Goal: Find specific page/section: Find specific page/section

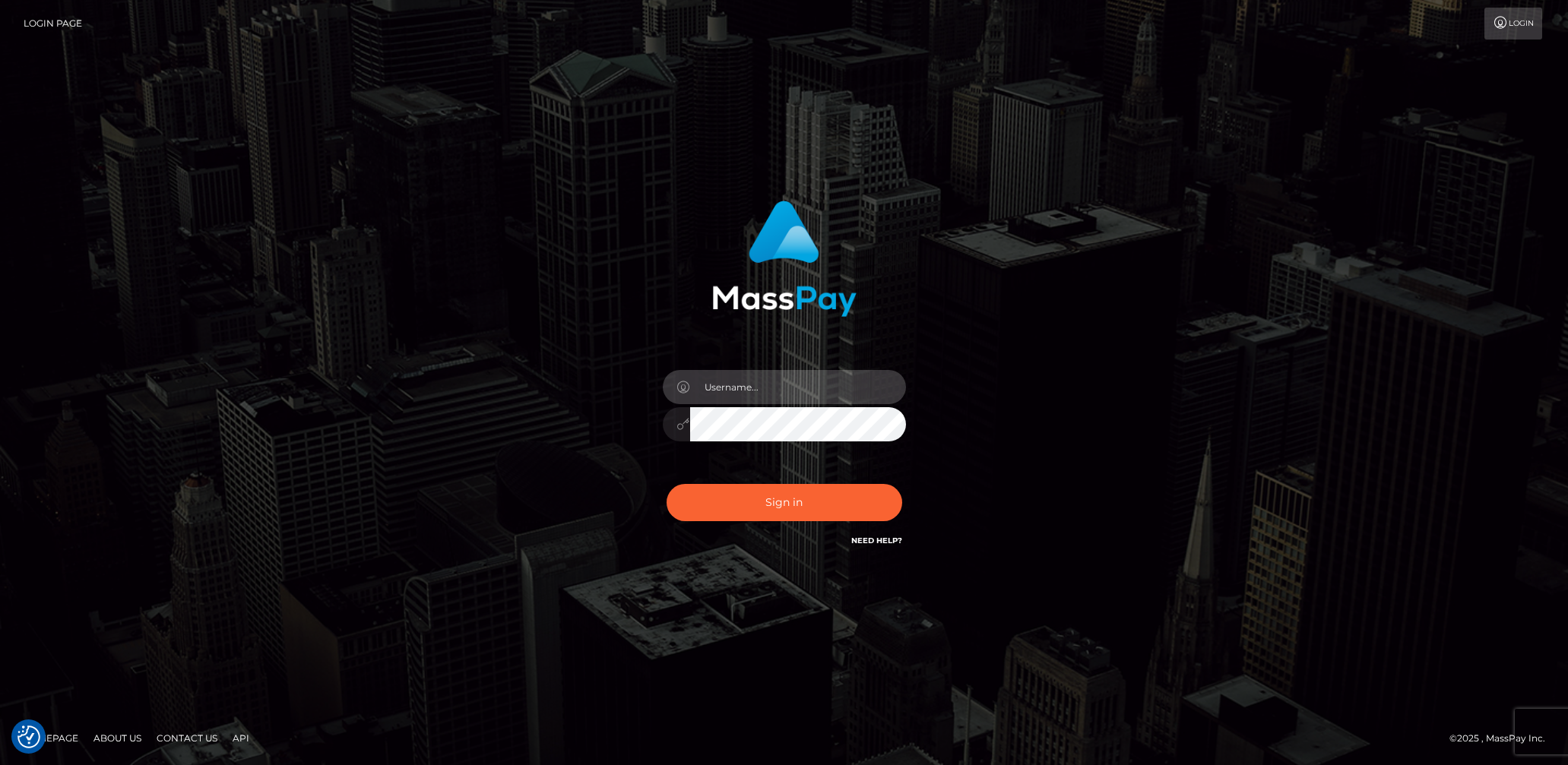
click at [731, 387] on input "text" at bounding box center [798, 387] width 216 height 34
type input "lady.v"
click at [785, 499] on button "Sign in" at bounding box center [784, 502] width 236 height 37
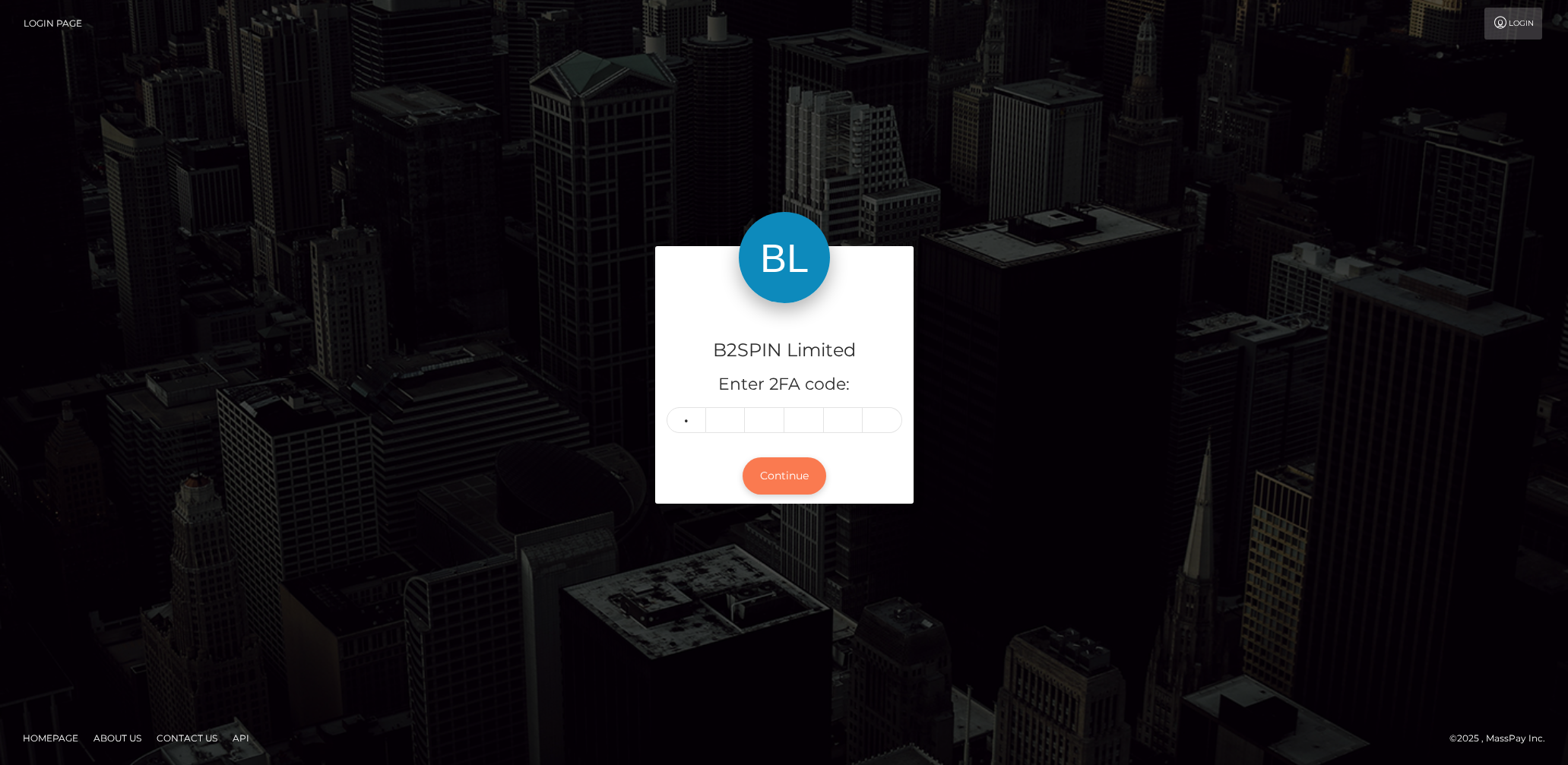
type input "9"
type input "2"
type input "3"
type input "5"
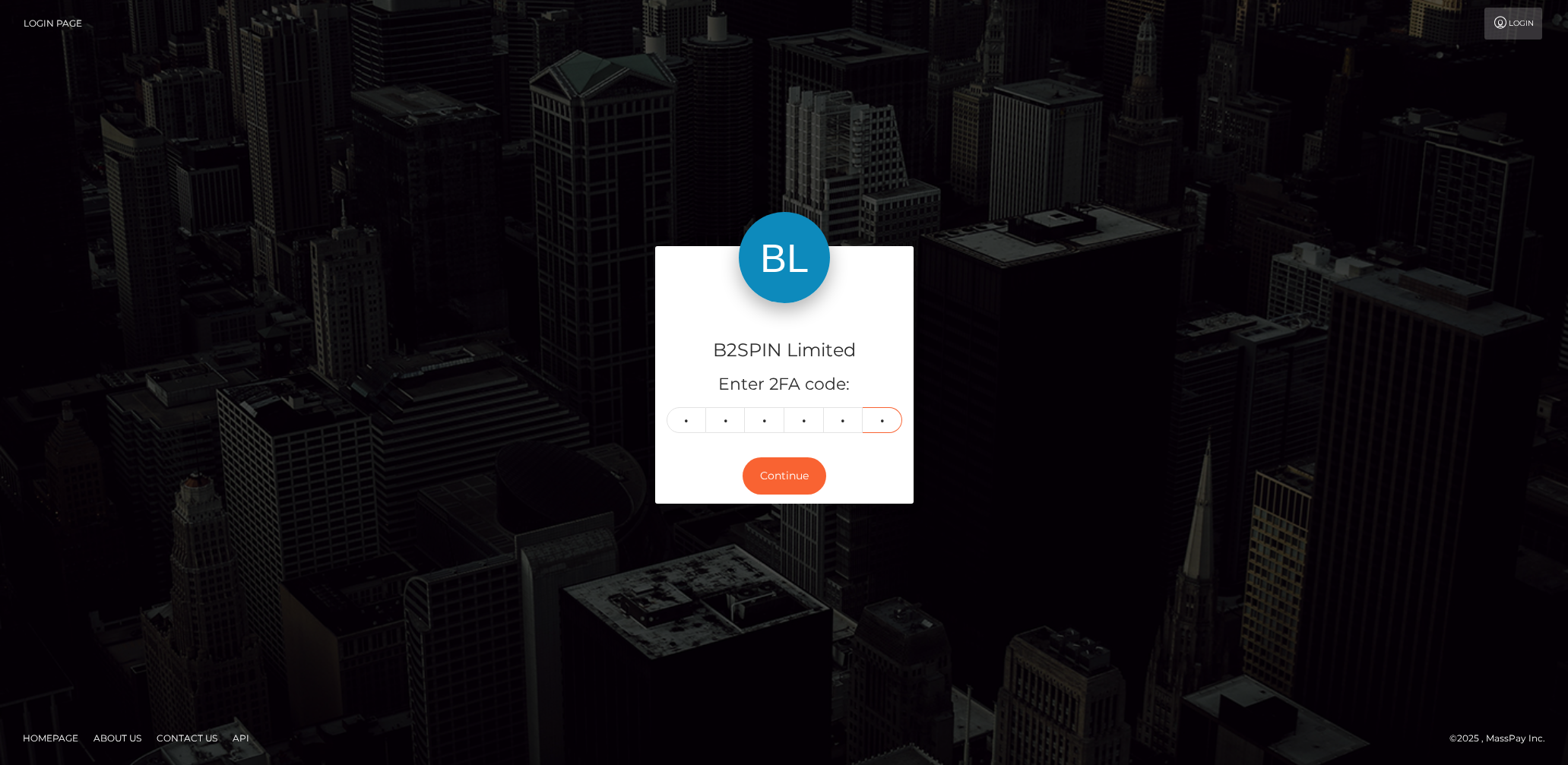
type input "5"
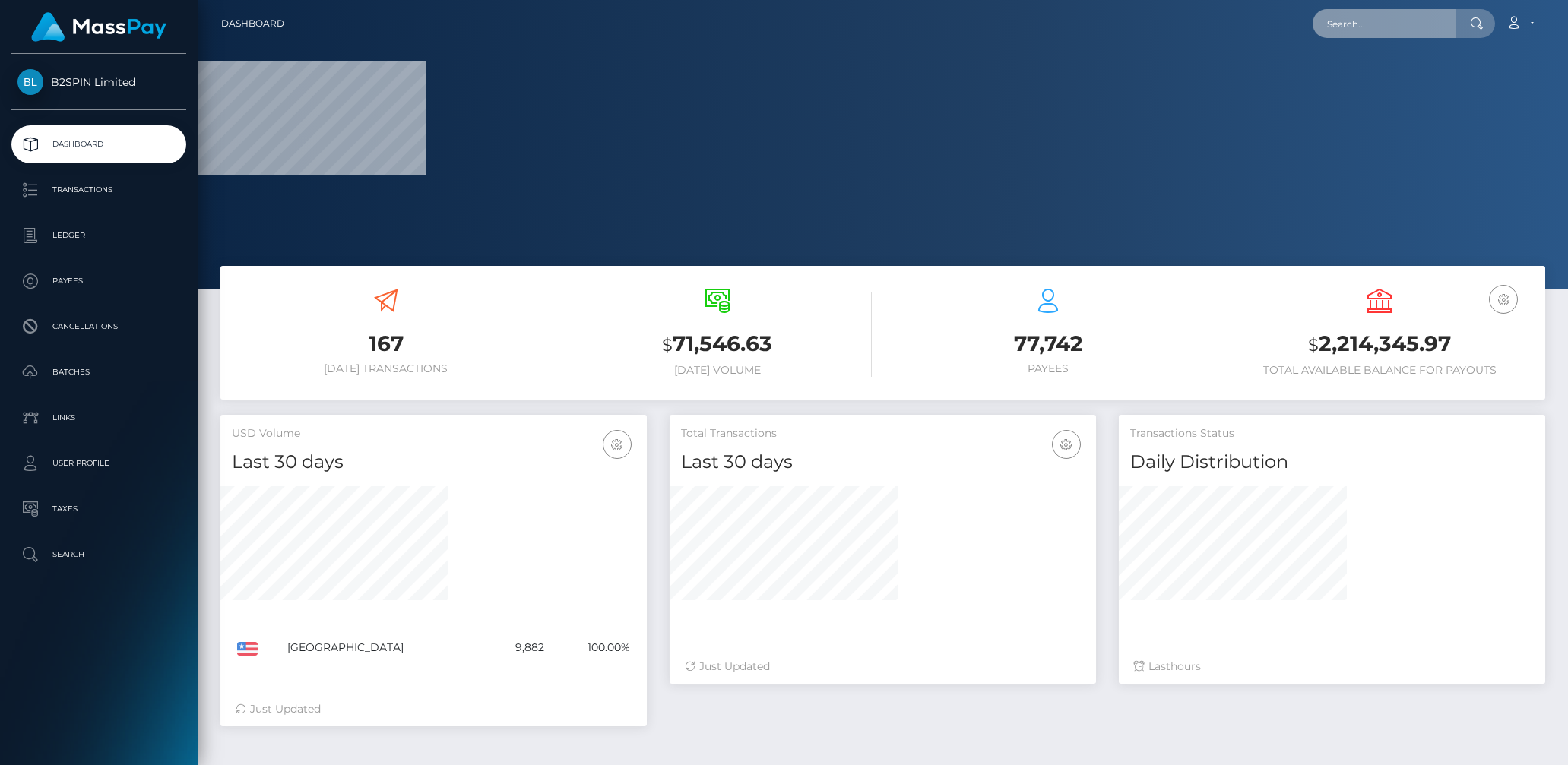
click at [1345, 32] on input "text" at bounding box center [1384, 23] width 143 height 29
paste input "3253367"
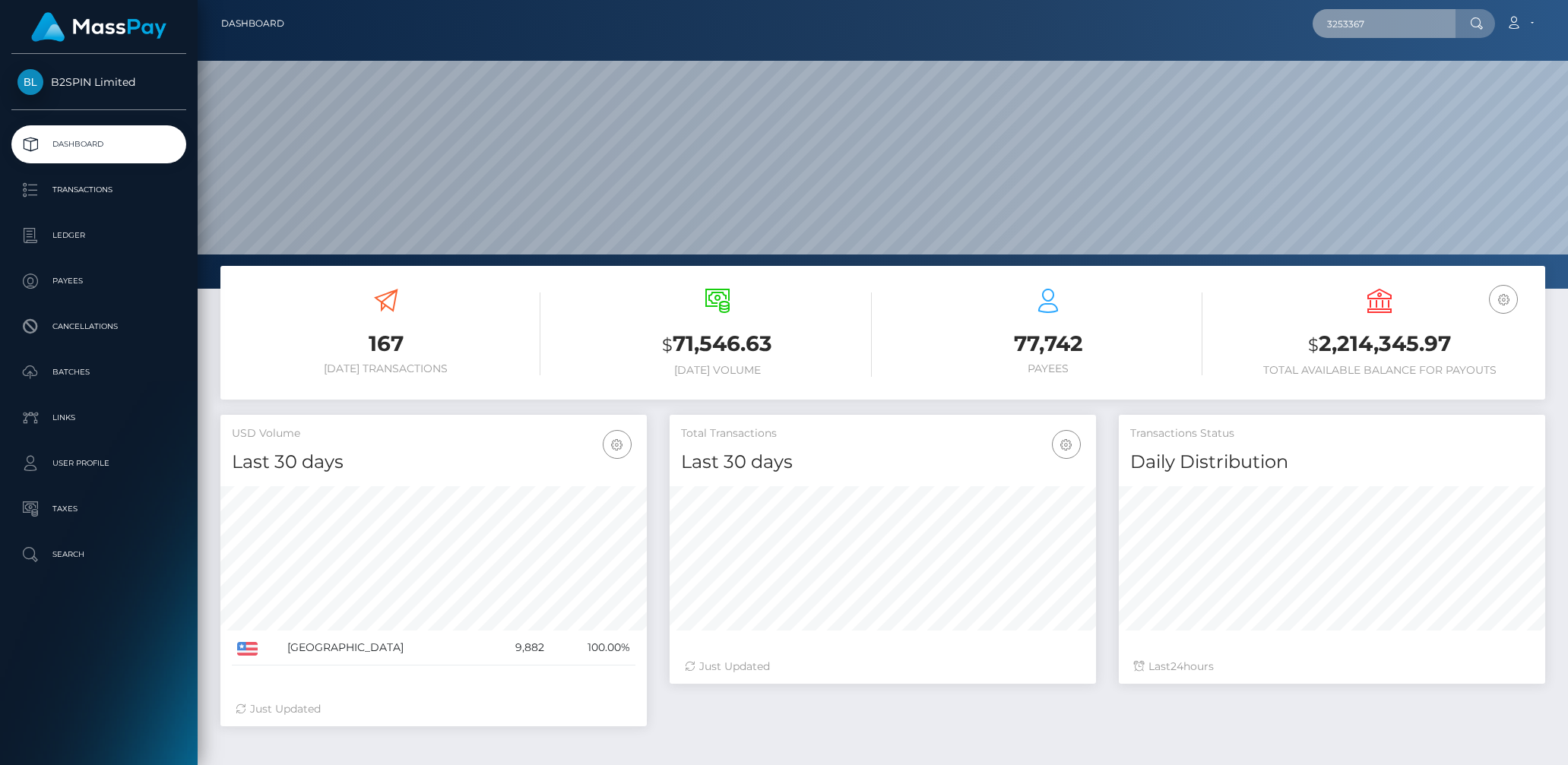
scroll to position [269, 427]
type input "3253367"
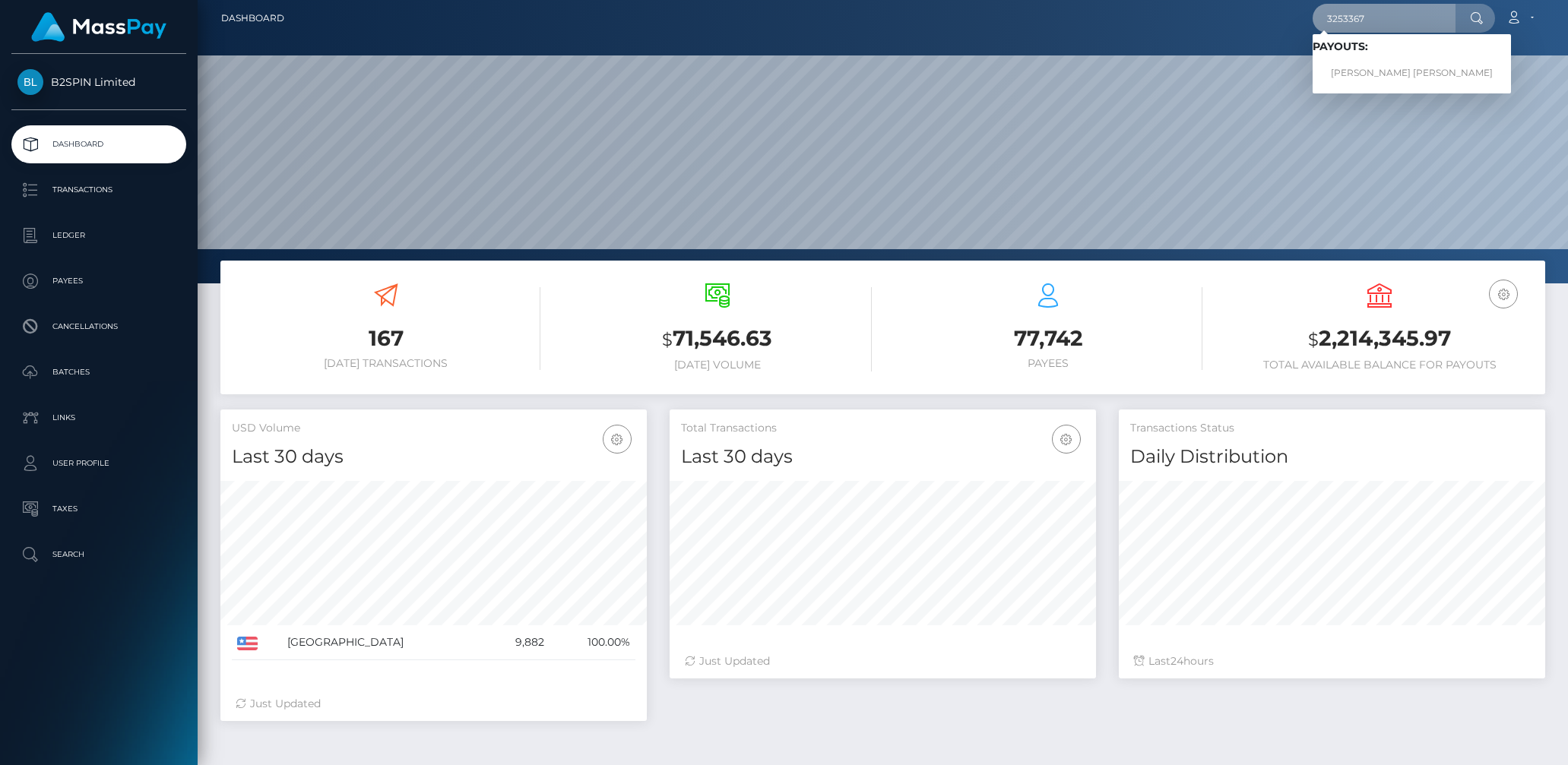
scroll to position [8, 0]
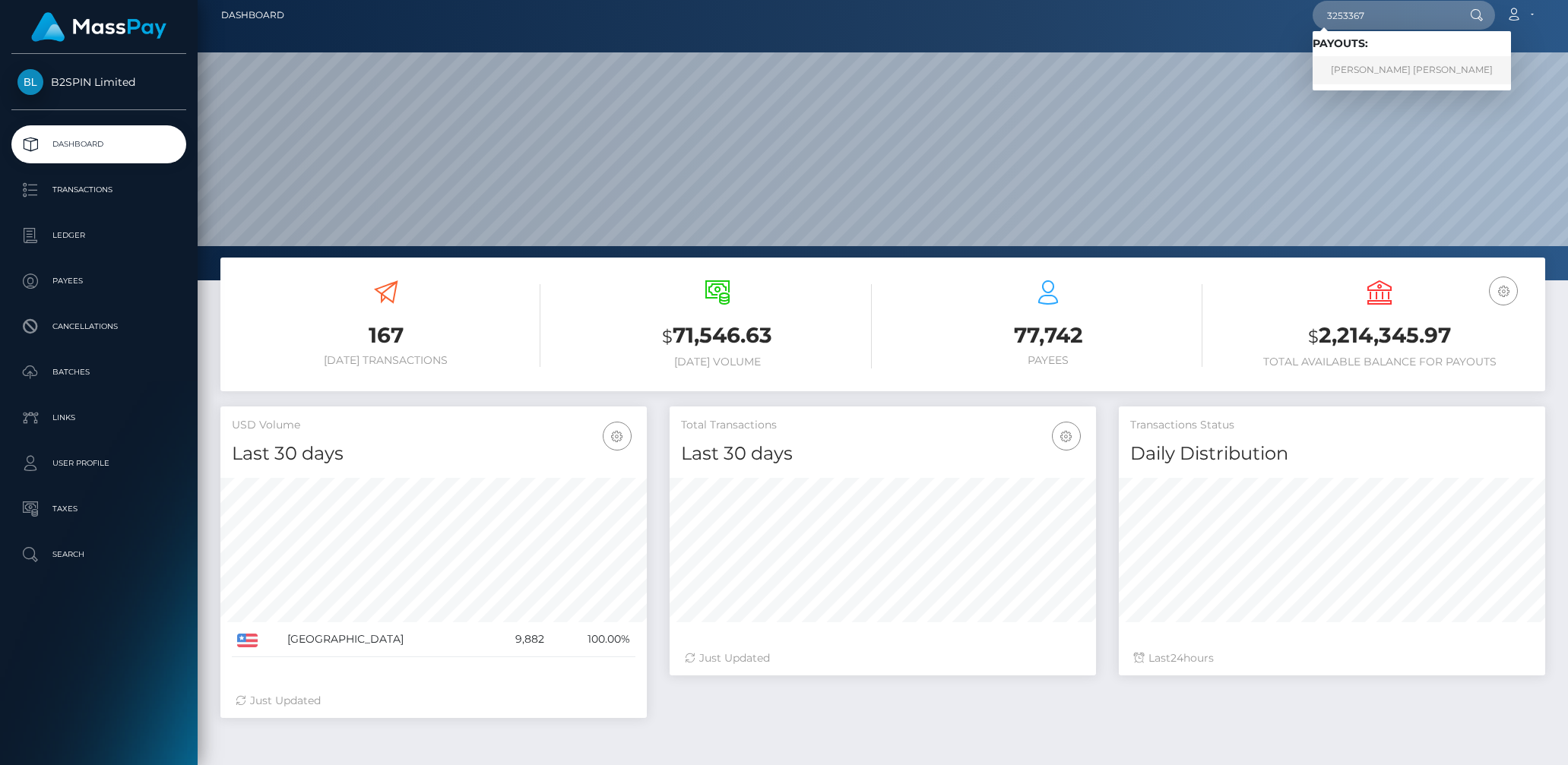
click at [1384, 80] on link "ANDREW REKSMY CHHEM" at bounding box center [1411, 71] width 198 height 28
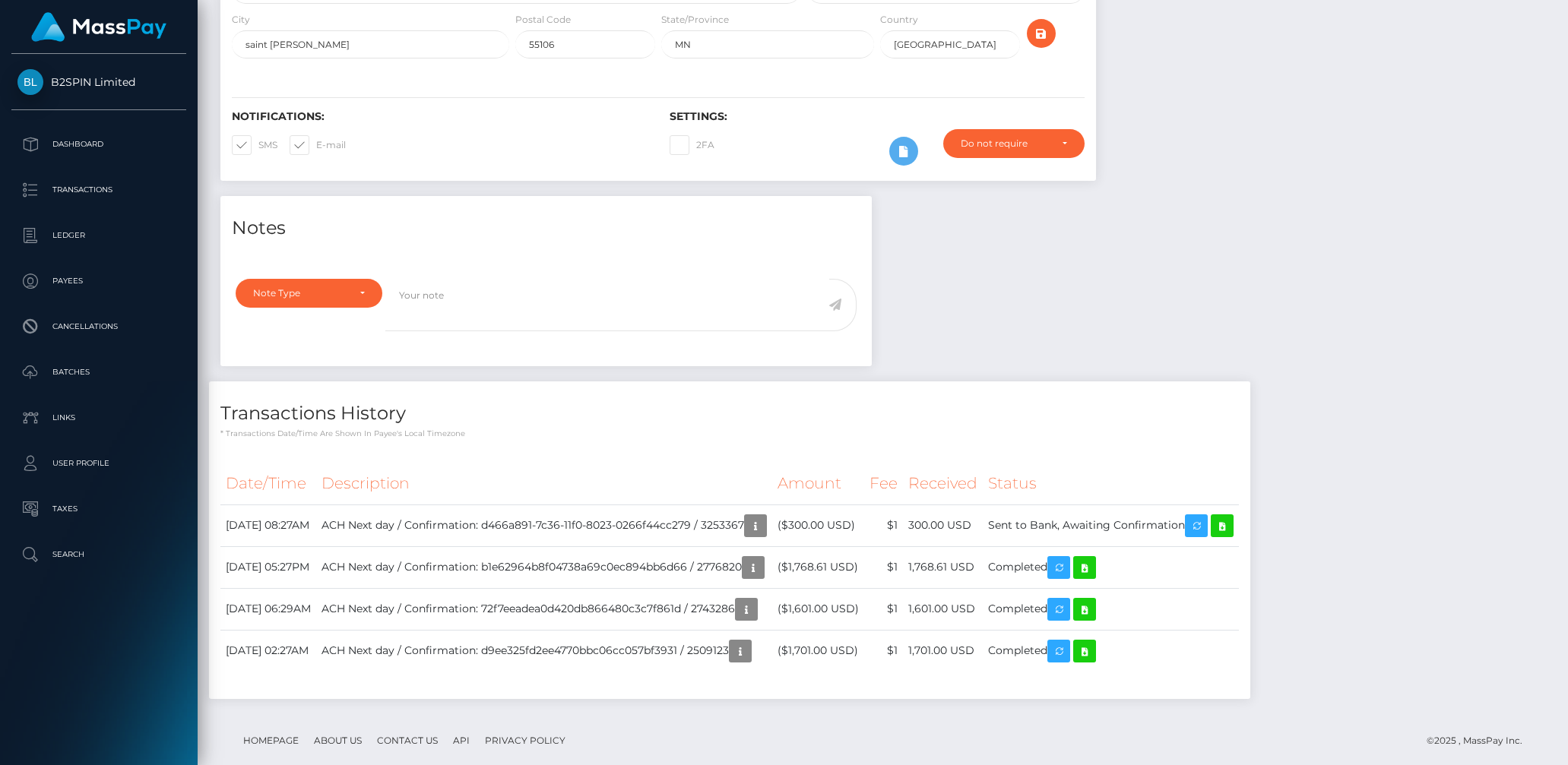
scroll to position [304, 0]
